Goal: Task Accomplishment & Management: Manage account settings

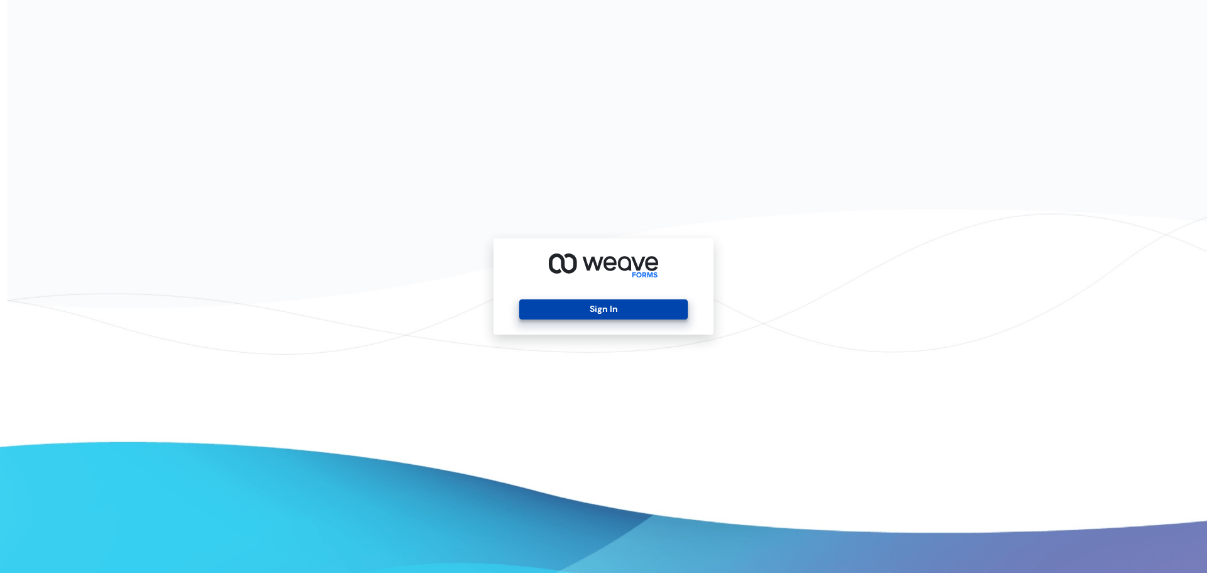
click at [638, 308] on button "Sign In" at bounding box center [603, 309] width 168 height 20
